Goal: Task Accomplishment & Management: Use online tool/utility

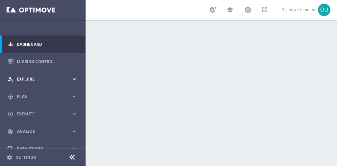
click at [43, 74] on div "person_search Explore keyboard_arrow_right" at bounding box center [42, 78] width 85 height 17
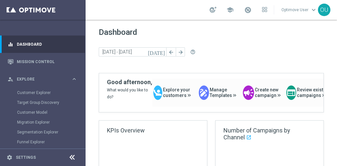
click at [120, 63] on div "Dashboard [DATE] [DATE] - [DATE] arrow_back arrow_forward help_outline" at bounding box center [211, 50] width 225 height 45
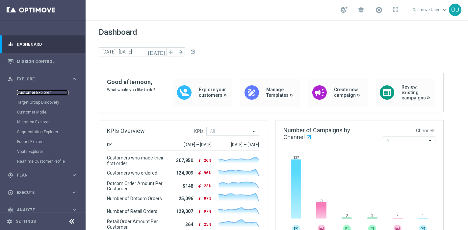
click at [38, 94] on link "Customer Explorer" at bounding box center [42, 92] width 51 height 5
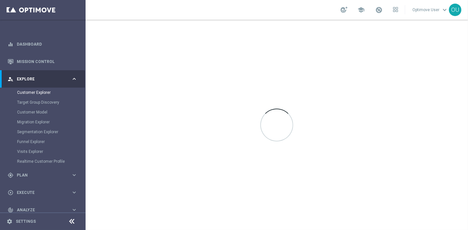
click at [73, 166] on icon at bounding box center [72, 222] width 8 height 8
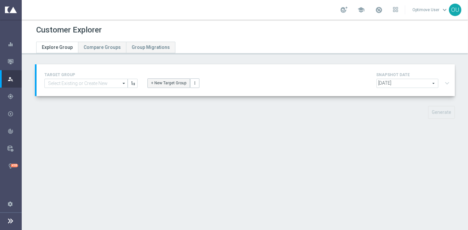
click at [168, 84] on button "+ New Target Group" at bounding box center [168, 83] width 42 height 9
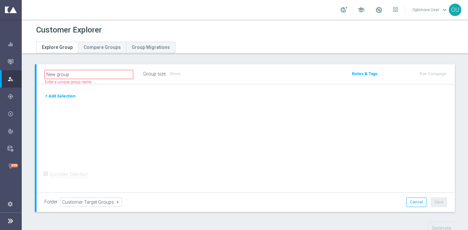
click at [60, 95] on button "+ Add Selection" at bounding box center [60, 96] width 32 height 7
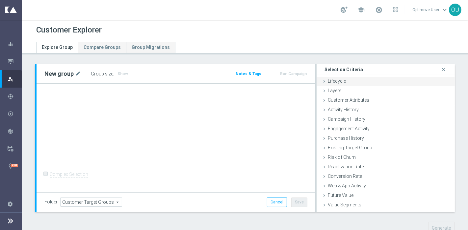
click at [336, 82] on div "Lifecycle done" at bounding box center [385, 82] width 138 height 10
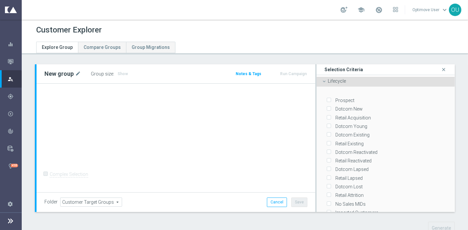
click at [336, 84] on div "Lifecycle done" at bounding box center [385, 82] width 138 height 10
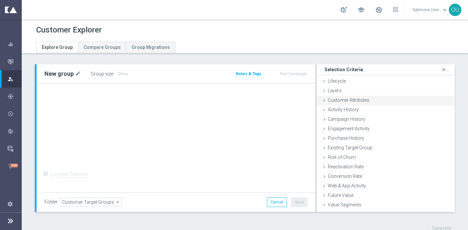
click at [336, 98] on span "Customer Attributes" at bounding box center [347, 100] width 41 height 5
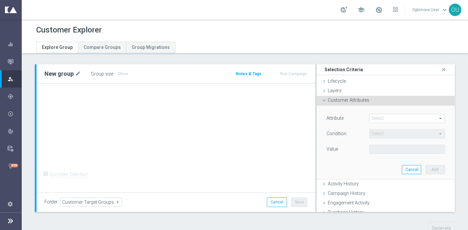
click at [336, 120] on span at bounding box center [406, 118] width 75 height 9
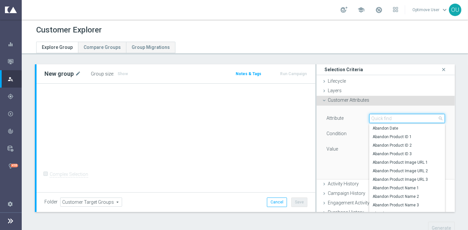
click at [336, 120] on input "search" at bounding box center [407, 118] width 76 height 9
type input "email"
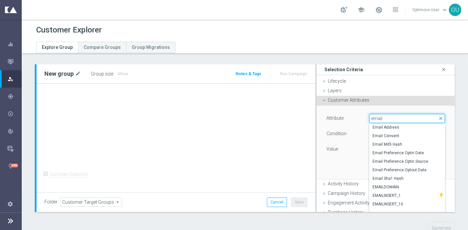
scroll to position [71, 0]
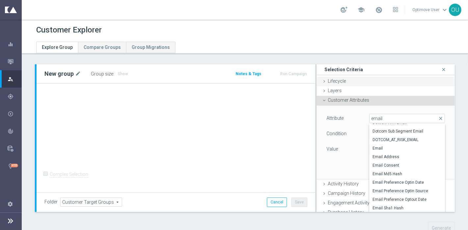
click at [336, 78] on div "Lifecycle done" at bounding box center [385, 82] width 138 height 10
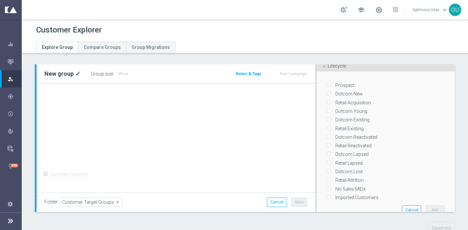
scroll to position [15, 0]
click at [336, 117] on label "Dotcom Existing" at bounding box center [351, 120] width 36 height 6
click at [330, 118] on input "Dotcom Existing" at bounding box center [328, 120] width 4 height 4
checkbox input "true"
click at [336, 166] on button "Add" at bounding box center [434, 210] width 19 height 9
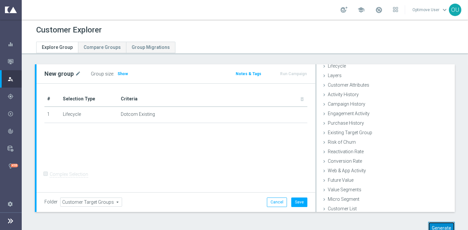
click at [336, 166] on button "Generate" at bounding box center [441, 228] width 27 height 13
click at [287, 166] on div "# Selection Type Criteria delete_forever 1 Lifecycle Dotcom Existing mode_edit …" at bounding box center [175, 138] width 278 height 109
click at [336, 166] on button "Generate" at bounding box center [441, 228] width 27 height 13
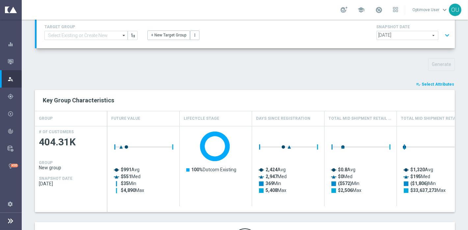
scroll to position [48, 0]
click at [336, 85] on span "Select Attributes" at bounding box center [437, 84] width 33 height 5
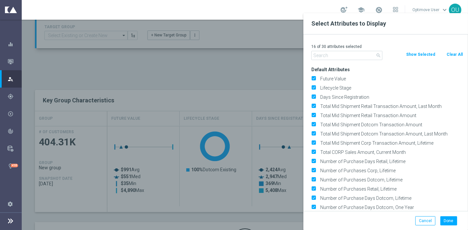
click at [336, 52] on button "Clear All" at bounding box center [453, 54] width 17 height 7
checkbox input "false"
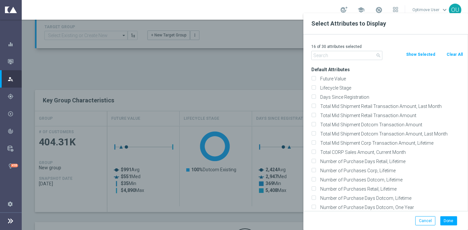
checkbox input "false"
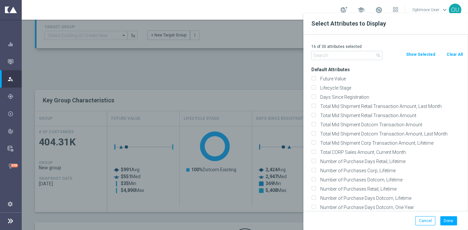
checkbox input "false"
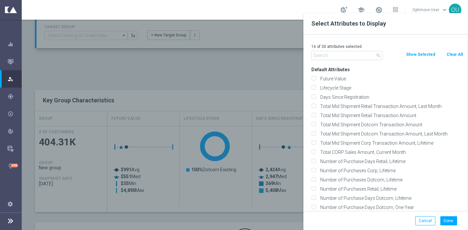
checkbox input "false"
click at [336, 52] on input "text" at bounding box center [346, 55] width 71 height 9
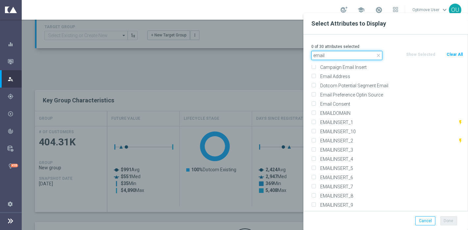
scroll to position [204, 0]
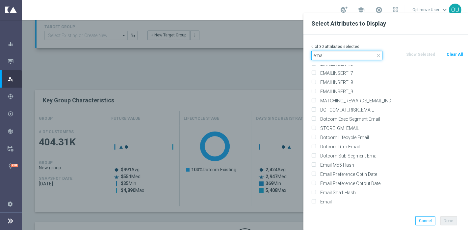
type input "email"
click at [331, 166] on div "Email Sha1 Hash" at bounding box center [386, 192] width 161 height 9
click at [329, 166] on label "Email" at bounding box center [390, 202] width 145 height 6
click at [315, 166] on input "Email" at bounding box center [313, 203] width 4 height 4
checkbox input "true"
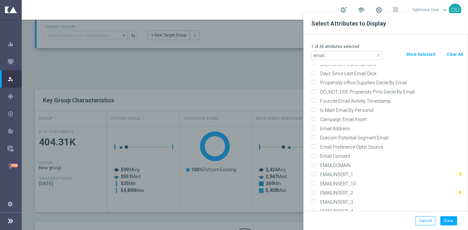
scroll to position [36, 0]
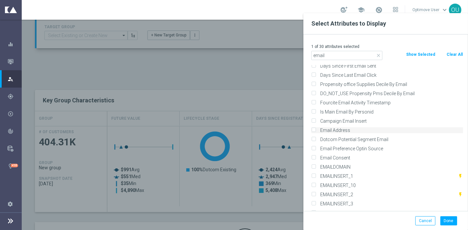
click at [336, 129] on label "Email Address" at bounding box center [390, 131] width 145 height 6
click at [315, 129] on input "Email Address" at bounding box center [313, 131] width 4 height 4
checkbox input "true"
click at [336, 166] on button "Done" at bounding box center [448, 221] width 17 height 9
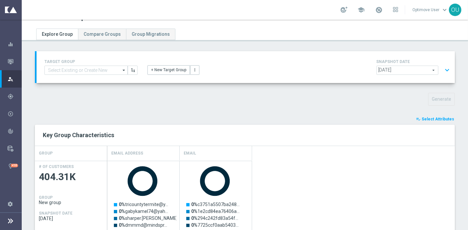
scroll to position [0, 0]
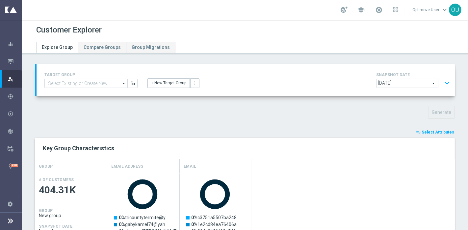
click at [336, 84] on button "expand_more" at bounding box center [447, 83] width 10 height 12
